Goal: Book appointment/travel/reservation

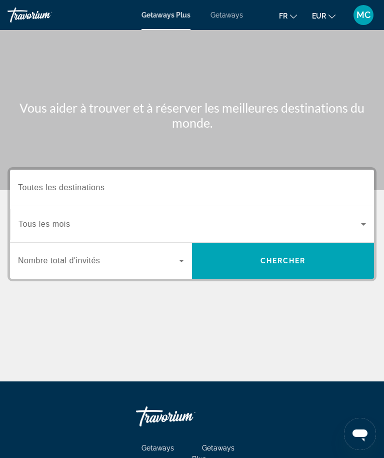
click at [169, 193] on input "Destination Toutes les destinations" at bounding box center [192, 188] width 348 height 12
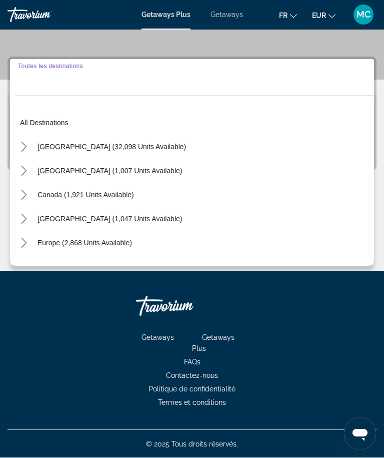
scroll to position [111, 0]
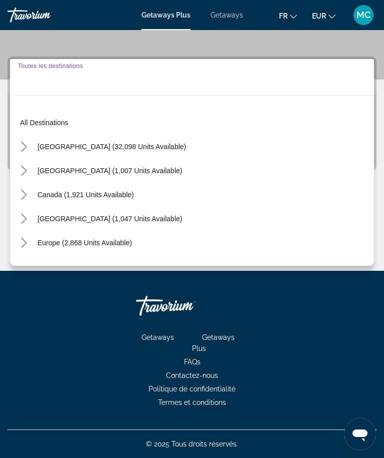
click at [33, 219] on span "Select destination: Caribbean & Atlantic Islands (1,047 units available)" at bounding box center [110, 219] width 155 height 24
type input "**********"
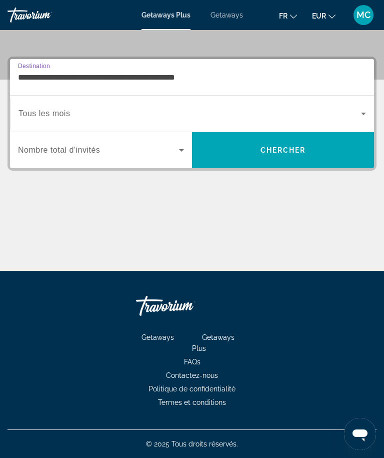
click at [361, 112] on icon "Search widget" at bounding box center [364, 114] width 12 height 12
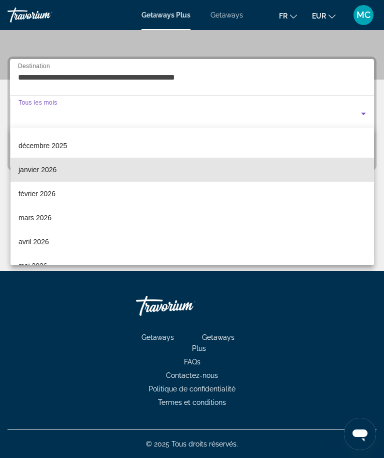
scroll to position [72, 0]
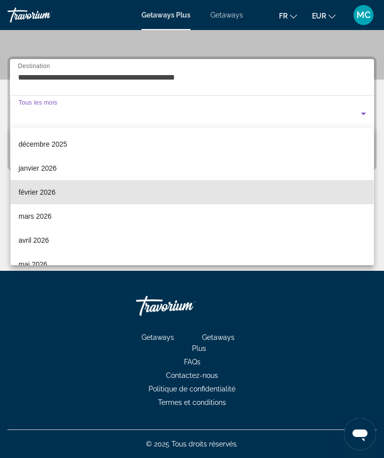
click at [56, 192] on mat-option "février 2026" at bounding box center [193, 192] width 364 height 24
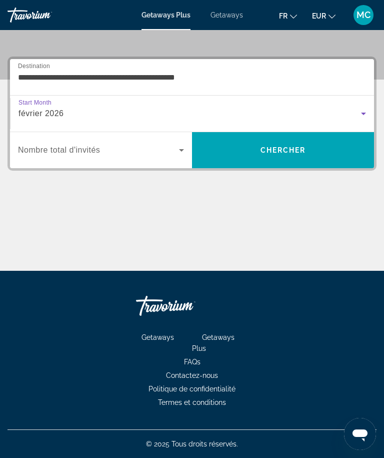
click at [178, 145] on icon "Search widget" at bounding box center [182, 150] width 12 height 12
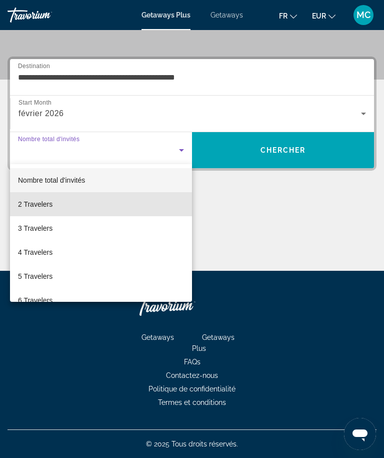
click at [60, 201] on mat-option "2 Travelers" at bounding box center [101, 204] width 182 height 24
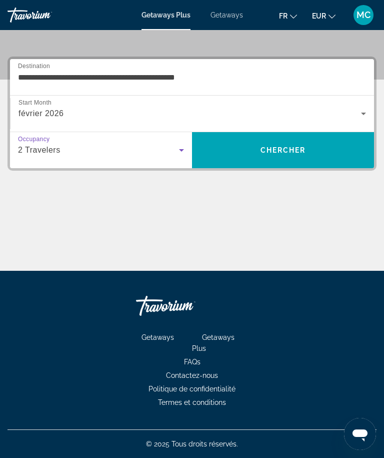
click at [301, 153] on span "Chercher" at bounding box center [284, 150] width 46 height 8
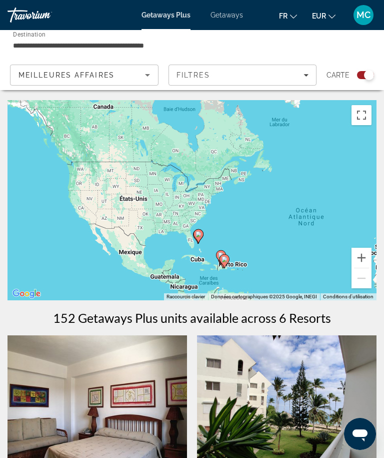
click at [175, 44] on input "**********" at bounding box center [130, 46] width 234 height 12
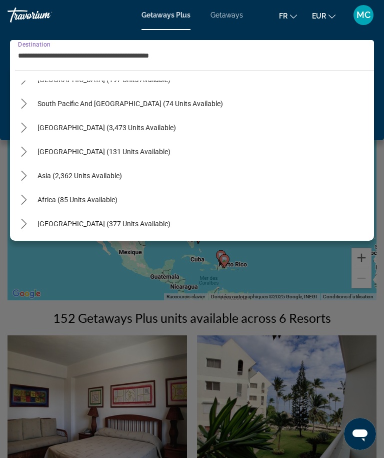
scroll to position [282, 0]
click at [233, 18] on span "Getaways" at bounding box center [227, 15] width 33 height 8
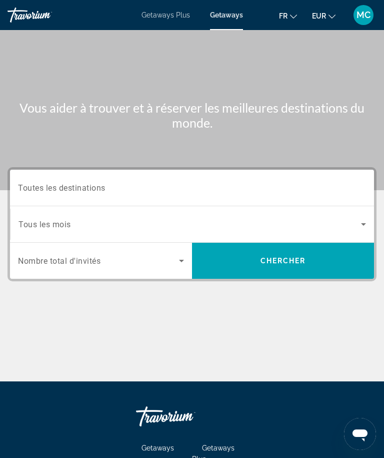
click at [318, 188] on input "Destination Toutes les destinations" at bounding box center [192, 188] width 348 height 12
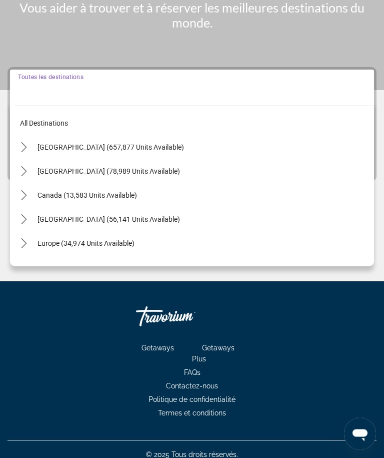
scroll to position [111, 0]
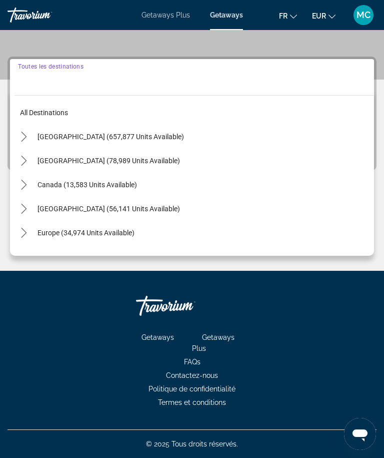
click at [28, 211] on icon "Toggle Caribbean & Atlantic Islands (56,141 units available) submenu" at bounding box center [24, 209] width 10 height 10
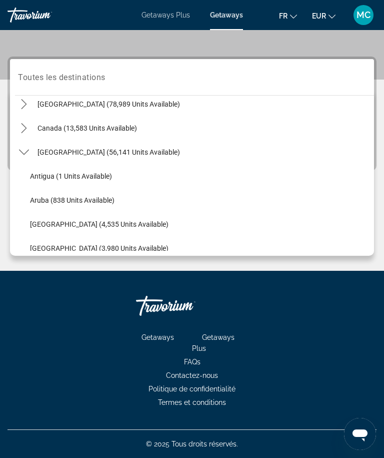
scroll to position [56, 0]
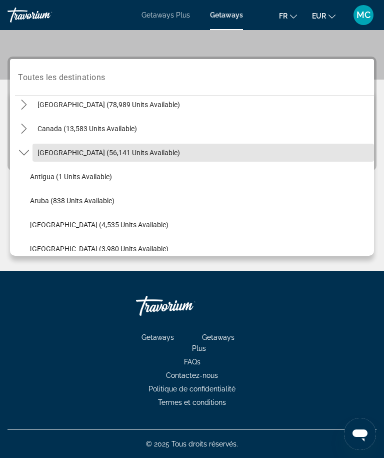
click at [180, 154] on span "[GEOGRAPHIC_DATA] (56,141 units available)" at bounding box center [109, 153] width 143 height 8
type input "**********"
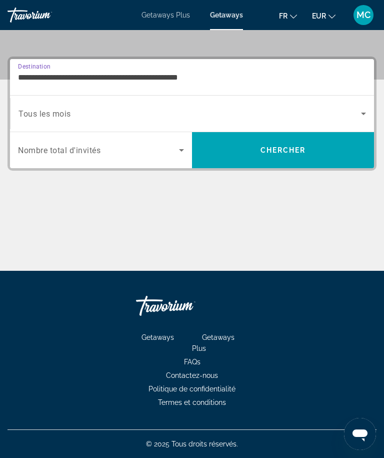
click at [365, 108] on icon "Search widget" at bounding box center [364, 114] width 12 height 12
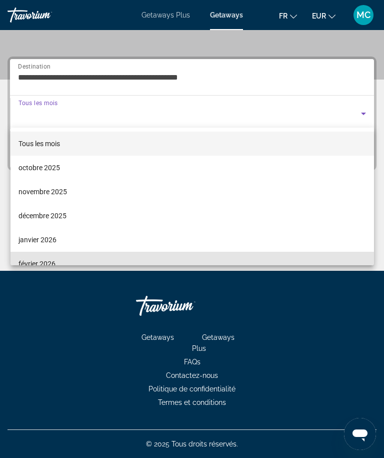
click at [63, 255] on mat-option "février 2026" at bounding box center [193, 264] width 364 height 24
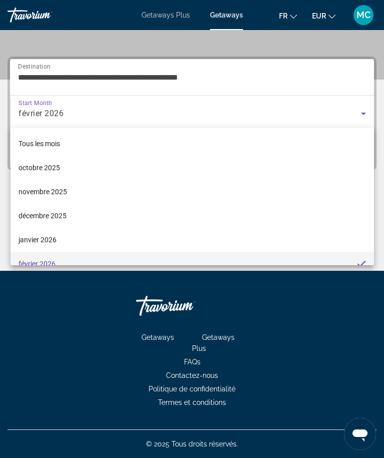
scroll to position [11, 0]
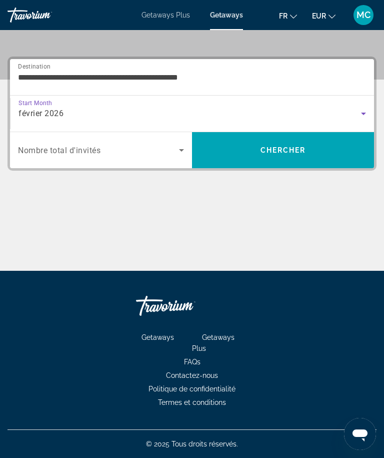
click at [180, 152] on icon "Search widget" at bounding box center [182, 150] width 12 height 12
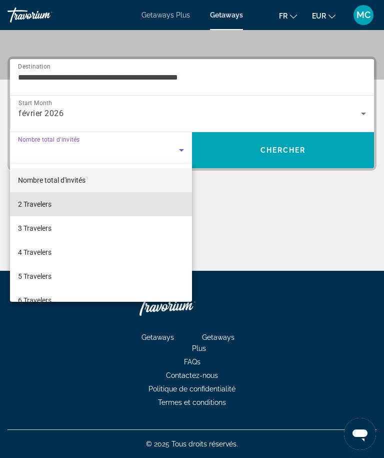
click at [58, 202] on mat-option "2 Travelers" at bounding box center [101, 204] width 182 height 24
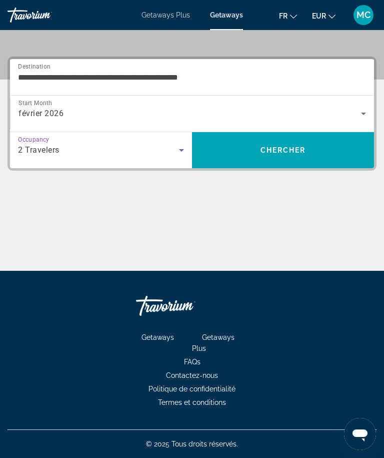
click at [310, 149] on span "Search" at bounding box center [283, 150] width 182 height 24
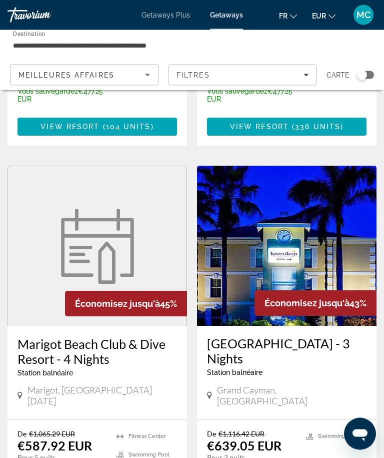
scroll to position [1833, 0]
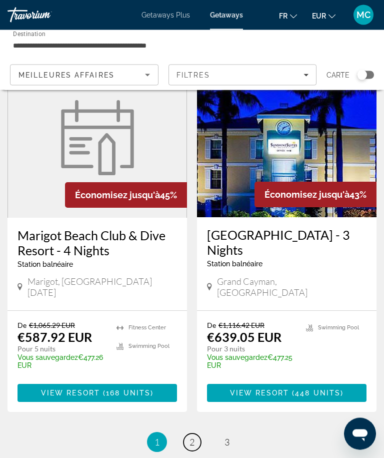
click at [192, 437] on span "2" at bounding box center [192, 442] width 5 height 11
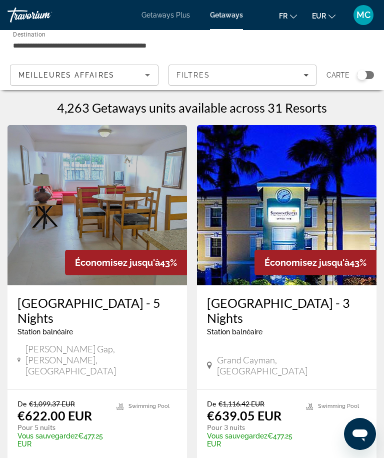
click at [177, 42] on input "**********" at bounding box center [130, 46] width 234 height 12
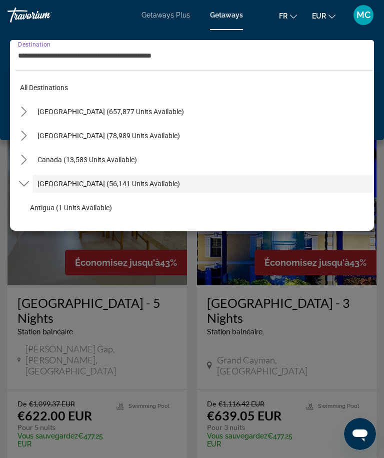
click at [172, 19] on span "Getaways Plus" at bounding box center [166, 15] width 49 height 8
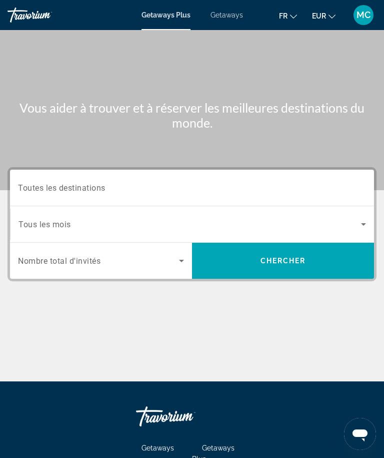
click at [230, 18] on span "Getaways" at bounding box center [227, 15] width 33 height 8
click at [168, 191] on input "Destination Toutes les destinations" at bounding box center [192, 188] width 348 height 12
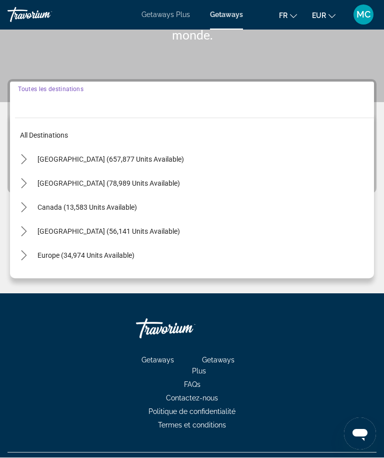
scroll to position [111, 0]
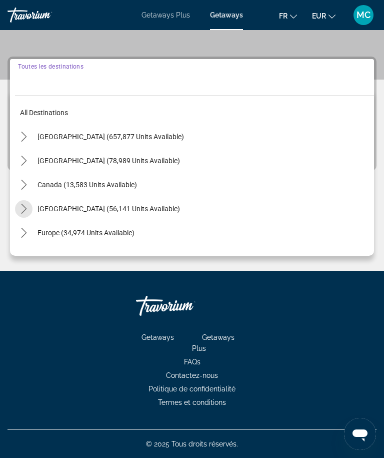
click at [31, 206] on mat-icon "Toggle Caribbean & Atlantic Islands (56,141 units available) submenu" at bounding box center [24, 209] width 18 height 18
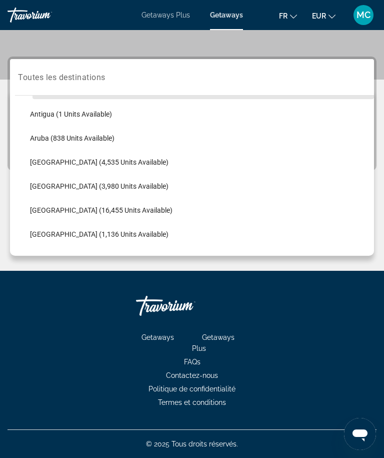
scroll to position [124, 0]
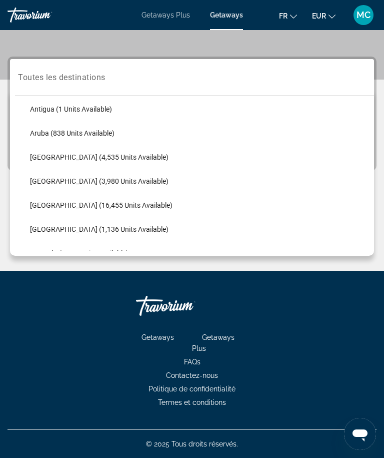
click at [124, 154] on span "[GEOGRAPHIC_DATA] (4,535 units available)" at bounding box center [99, 157] width 139 height 8
type input "**********"
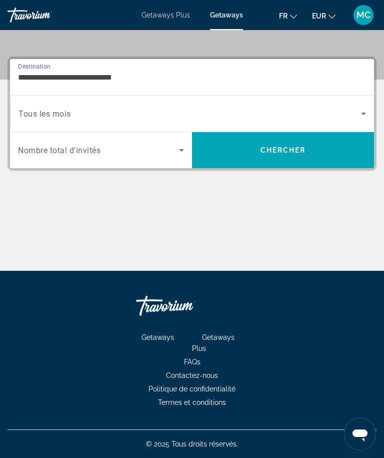
click at [177, 151] on icon "Search widget" at bounding box center [182, 150] width 12 height 12
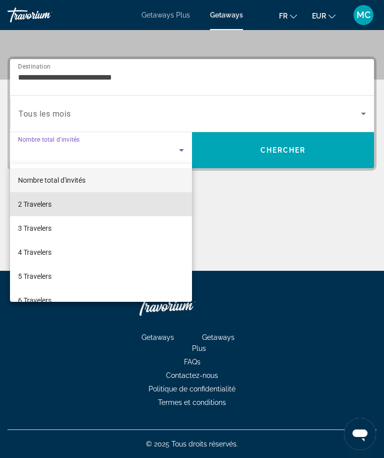
click at [91, 203] on mat-option "2 Travelers" at bounding box center [101, 204] width 182 height 24
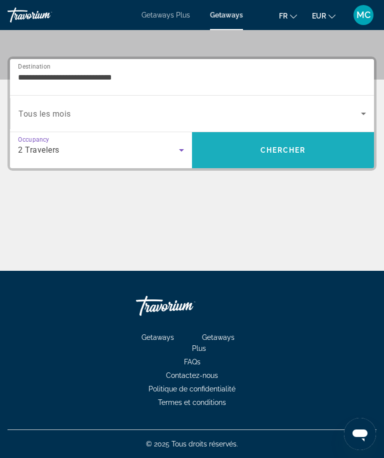
click at [283, 159] on span "Search" at bounding box center [283, 150] width 182 height 24
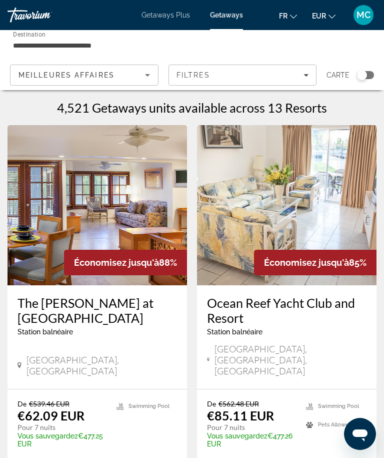
click at [156, 48] on input "**********" at bounding box center [130, 46] width 234 height 12
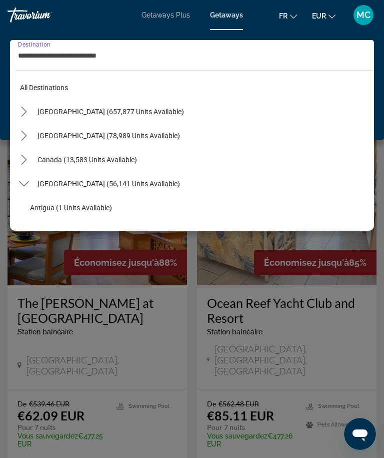
scroll to position [108, 0]
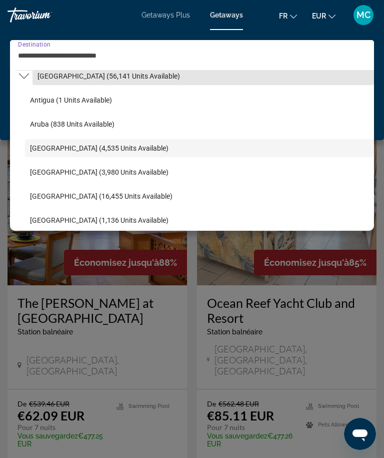
click at [35, 78] on span "Select destination: Caribbean & Atlantic Islands (56,141 units available)" at bounding box center [204, 76] width 342 height 24
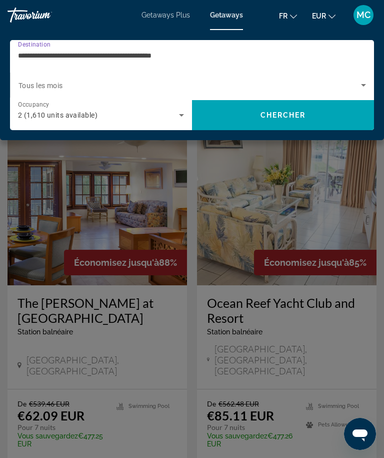
click at [171, 61] on input "**********" at bounding box center [189, 56] width 343 height 12
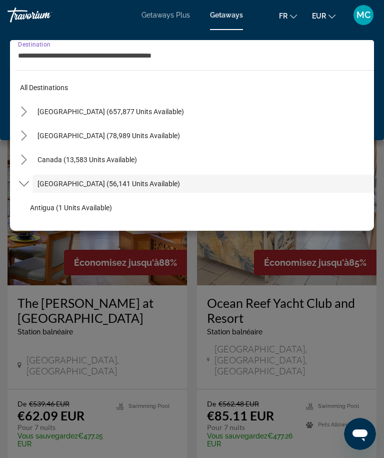
scroll to position [36, 0]
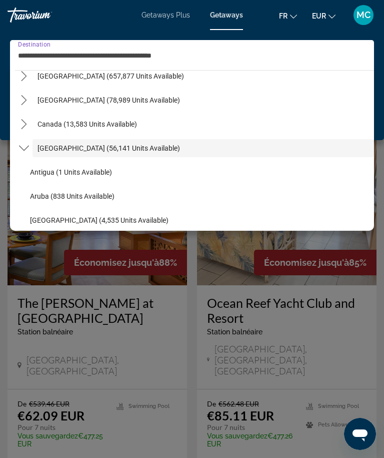
click at [27, 150] on icon "Toggle Caribbean & Atlantic Islands (56,141 units available) submenu" at bounding box center [24, 148] width 10 height 10
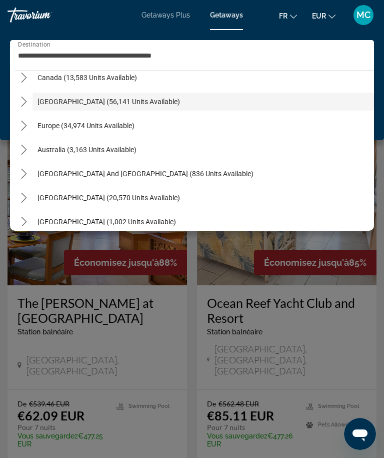
scroll to position [82, 0]
click at [32, 125] on mat-icon "Toggle Europe (34,974 units available) submenu" at bounding box center [24, 127] width 18 height 18
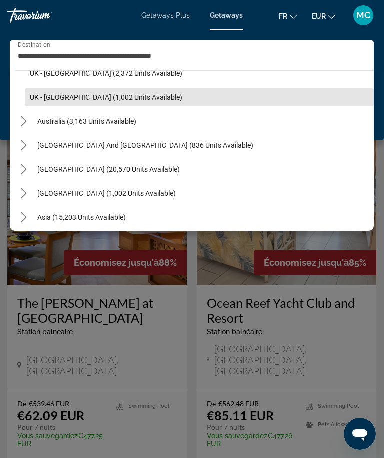
scroll to position [689, 0]
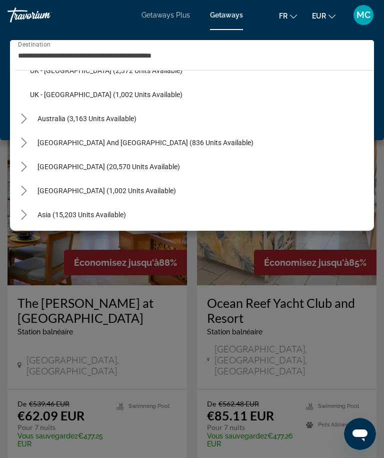
click at [36, 187] on span "Select destination: Central America (1,002 units available)" at bounding box center [204, 191] width 342 height 24
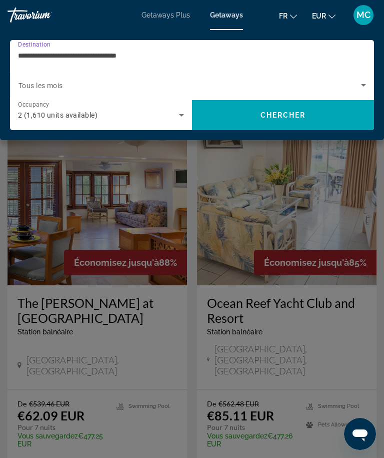
click at [154, 53] on input "**********" at bounding box center [189, 56] width 343 height 12
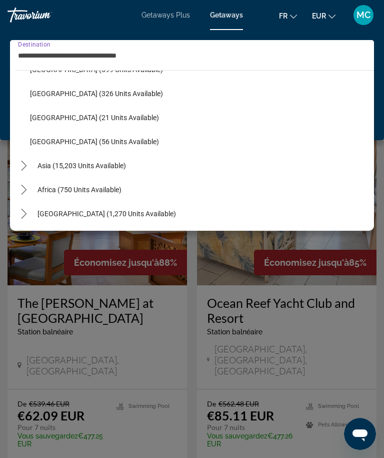
scroll to position [834, 0]
click at [26, 167] on icon "Toggle Asia (15,203 units available) submenu" at bounding box center [24, 166] width 6 height 10
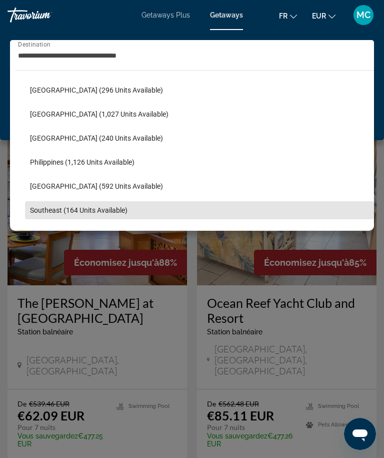
scroll to position [1051, 0]
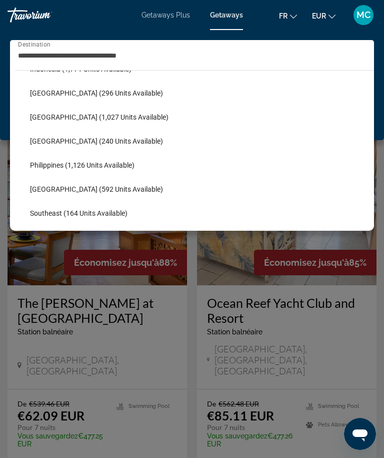
click at [129, 115] on span "[GEOGRAPHIC_DATA] (1,027 units available)" at bounding box center [99, 117] width 139 height 8
type input "**********"
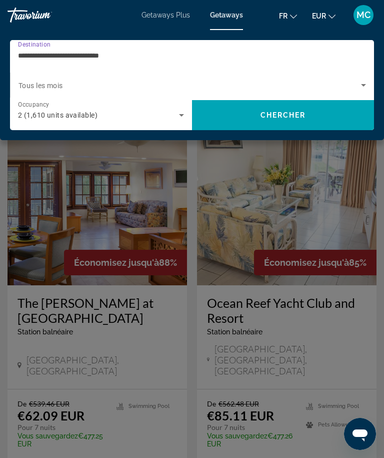
click at [362, 83] on icon "Search widget" at bounding box center [364, 85] width 12 height 12
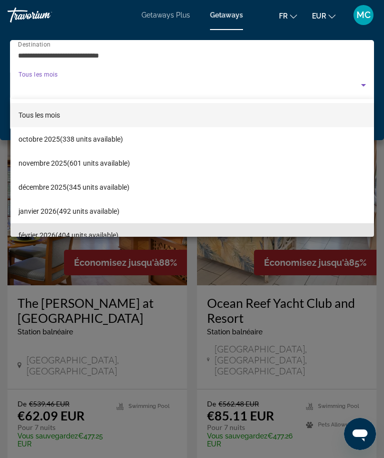
click at [102, 224] on mat-option "février 2026 (404 units available)" at bounding box center [193, 235] width 364 height 24
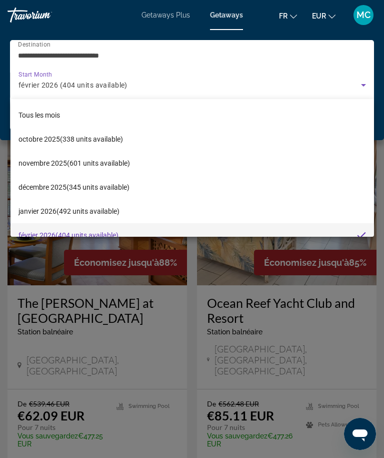
scroll to position [11, 0]
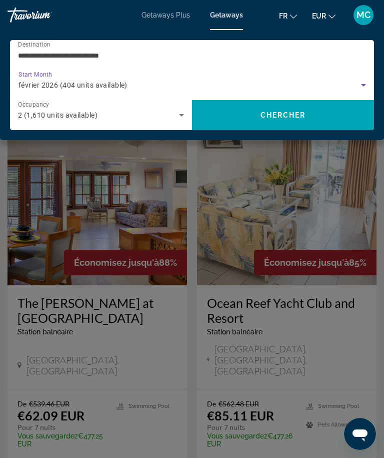
click at [300, 115] on span "Chercher" at bounding box center [284, 115] width 46 height 8
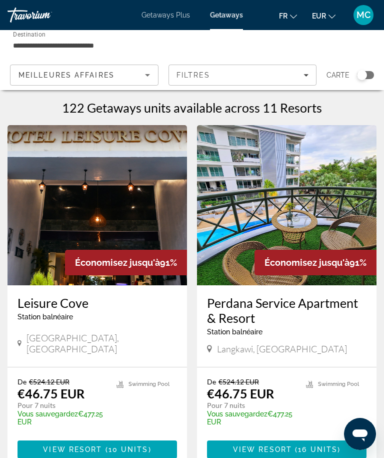
click at [362, 77] on div "Search widget" at bounding box center [362, 75] width 10 height 10
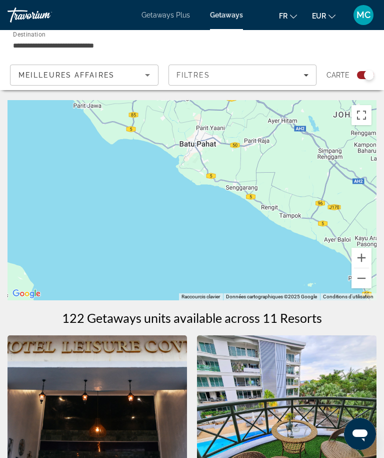
click at [364, 274] on button "Zoom arrière" at bounding box center [362, 278] width 20 height 20
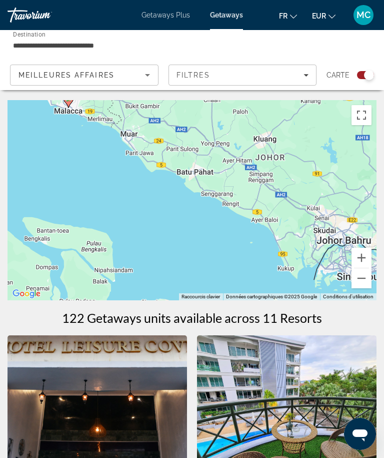
click at [362, 277] on button "Zoom arrière" at bounding box center [362, 278] width 20 height 20
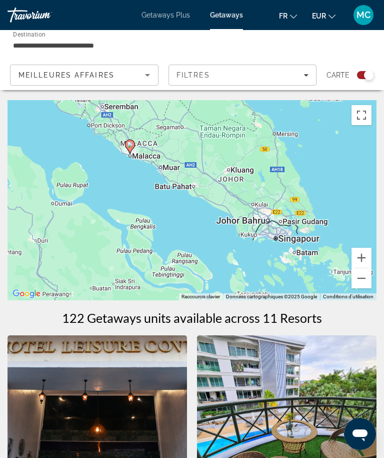
click at [362, 280] on button "Zoom arrière" at bounding box center [362, 278] width 20 height 20
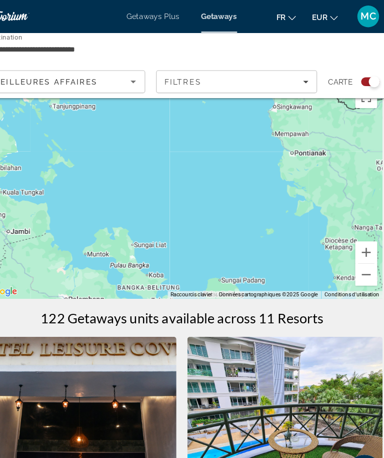
scroll to position [14, 0]
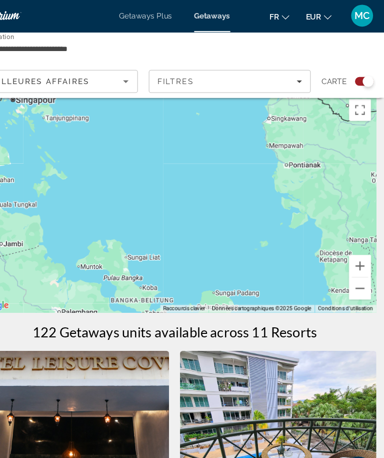
click at [352, 270] on button "Zoom arrière" at bounding box center [362, 264] width 20 height 20
